Goal: Obtain resource: Obtain resource

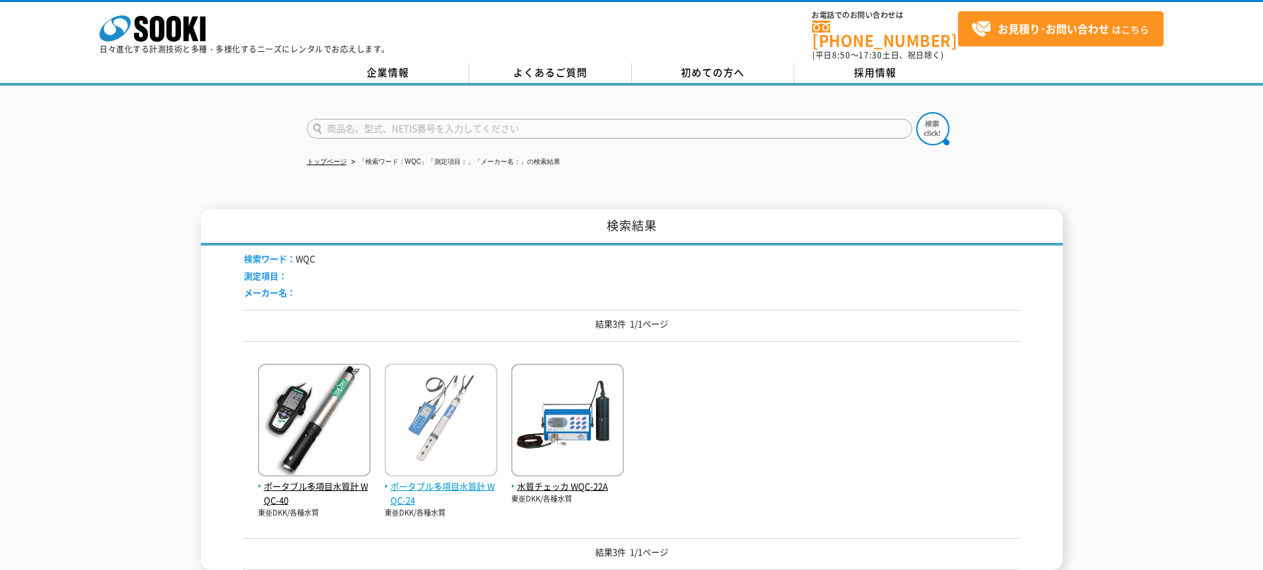
click at [461, 398] on img at bounding box center [441, 421] width 113 height 116
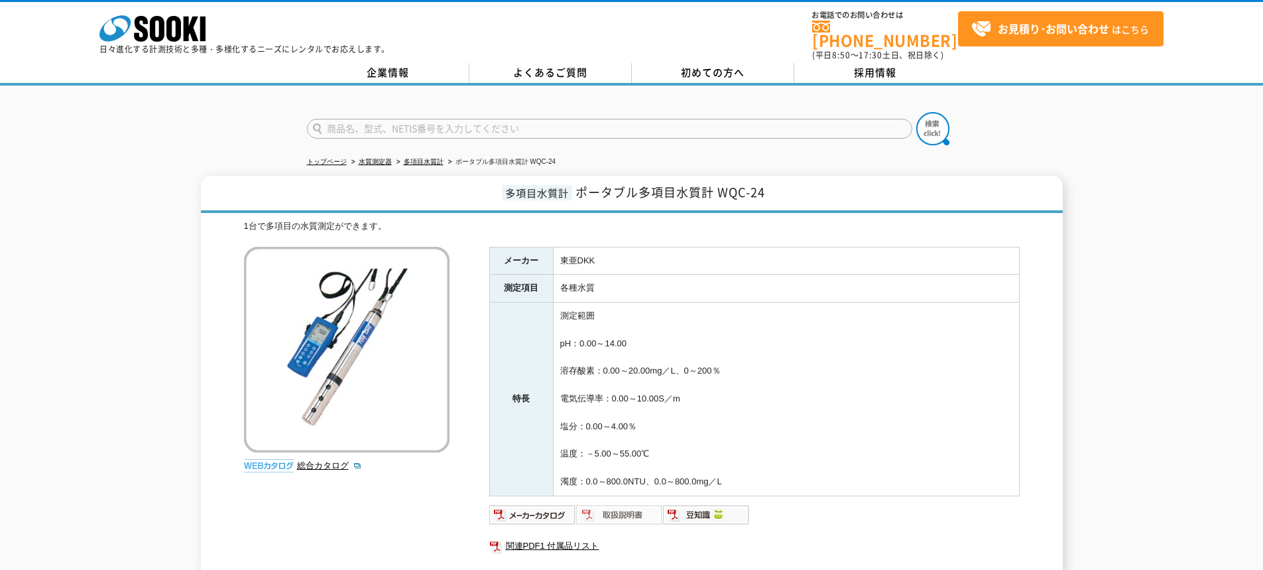
click at [625, 505] on img at bounding box center [619, 514] width 87 height 21
click at [707, 504] on img at bounding box center [706, 514] width 87 height 21
click at [848, 347] on td "測定範囲 pH：0.00～14.00 溶存酸素：0.00～20.00mg／L、0～200％ 電気伝導率：0.00～10.00S／m 塩分：0.00～4.00％…" at bounding box center [786, 398] width 466 height 193
click at [562, 538] on link "関連PDF1 付属品リスト" at bounding box center [754, 545] width 530 height 17
click at [539, 504] on img at bounding box center [532, 514] width 87 height 21
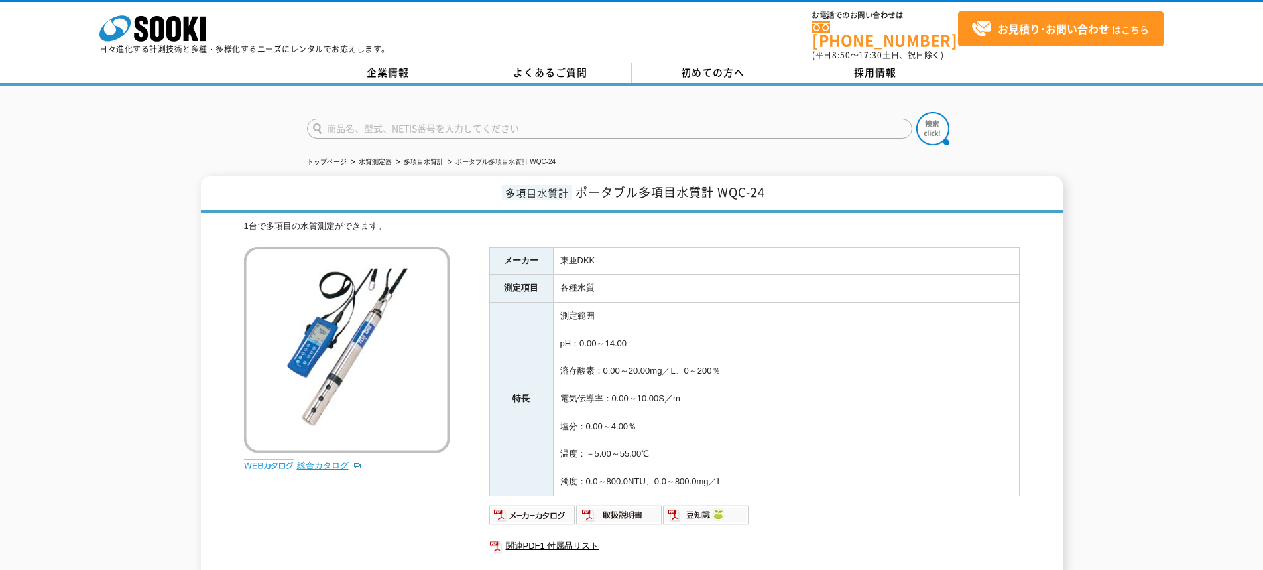
click at [330, 460] on link "総合カタログ" at bounding box center [329, 465] width 65 height 10
